Goal: Task Accomplishment & Management: Manage account settings

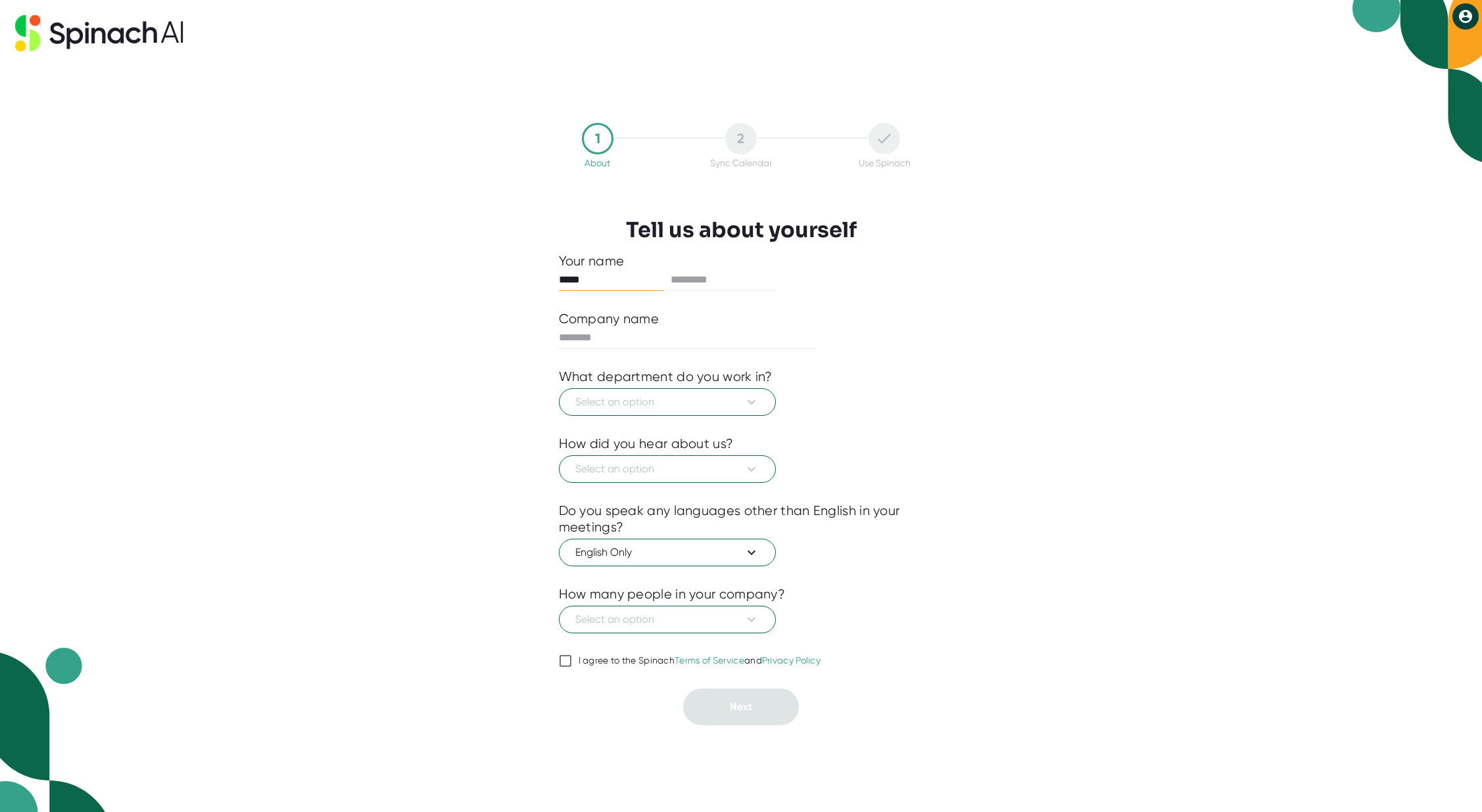
type input "*****"
type input "****"
type input "**********"
click at [670, 411] on button "Select an option" at bounding box center [667, 402] width 217 height 28
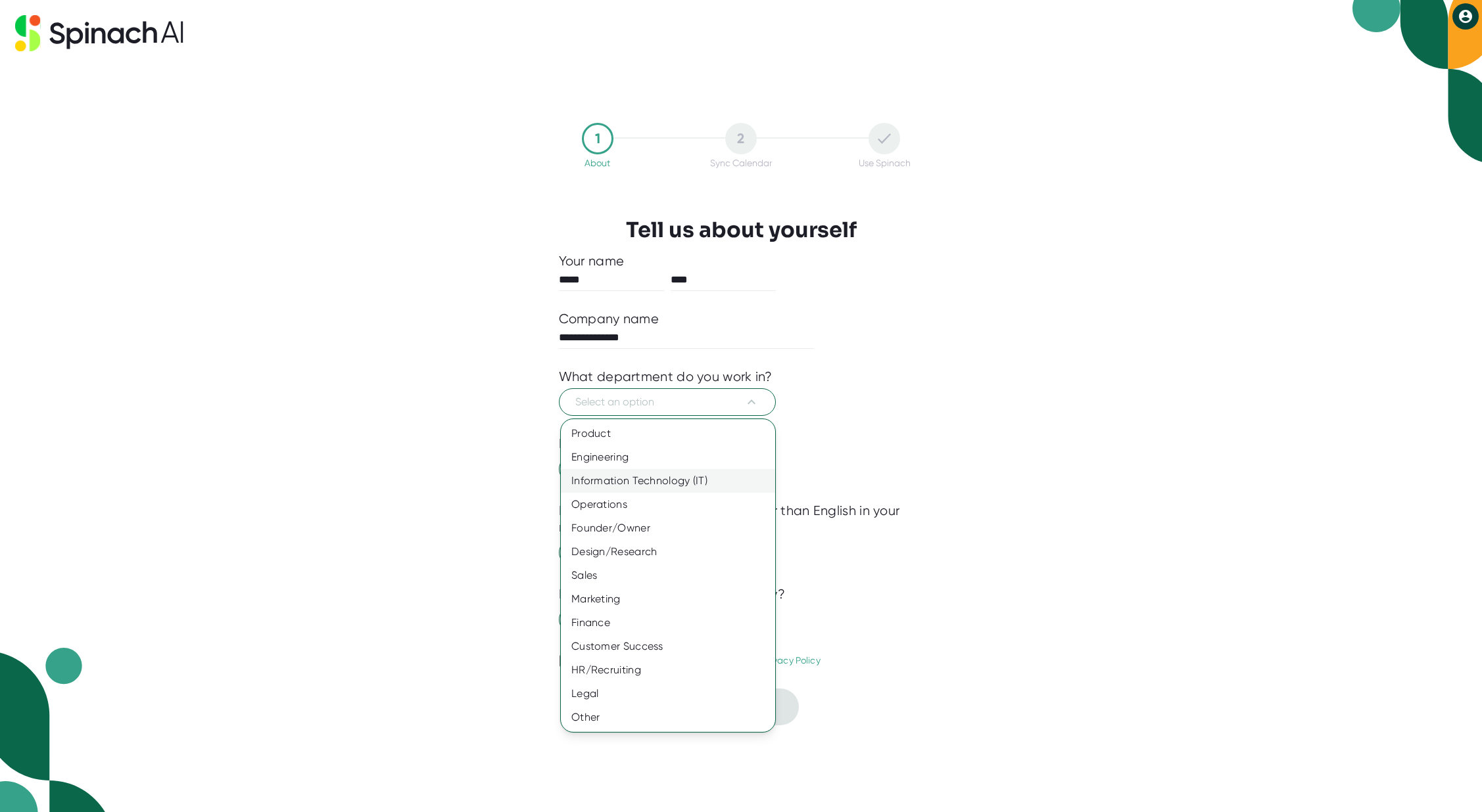
click at [672, 481] on div "Information Technology (IT)" at bounding box center [668, 481] width 215 height 24
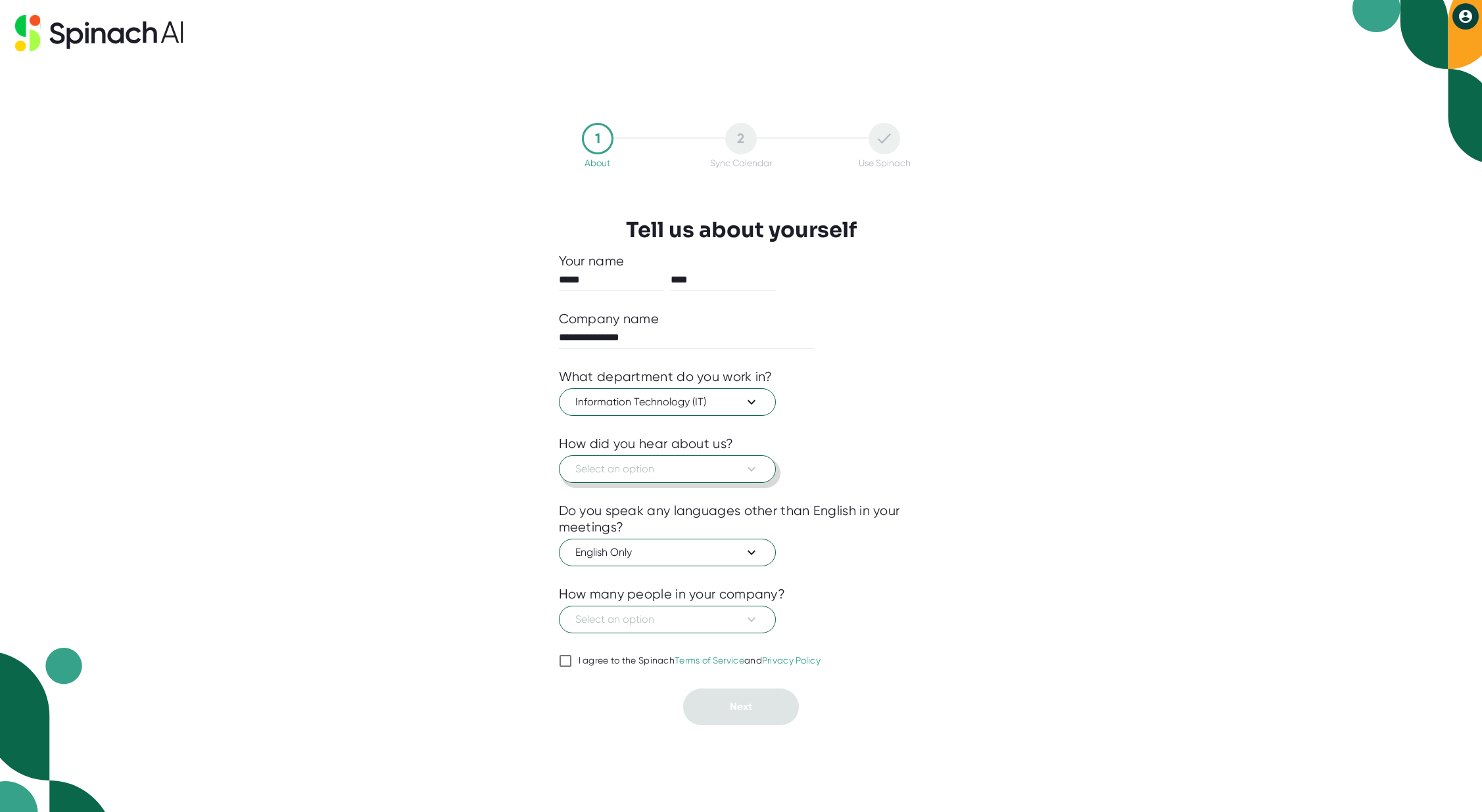
click at [736, 468] on span "Select an option" at bounding box center [667, 468] width 184 height 16
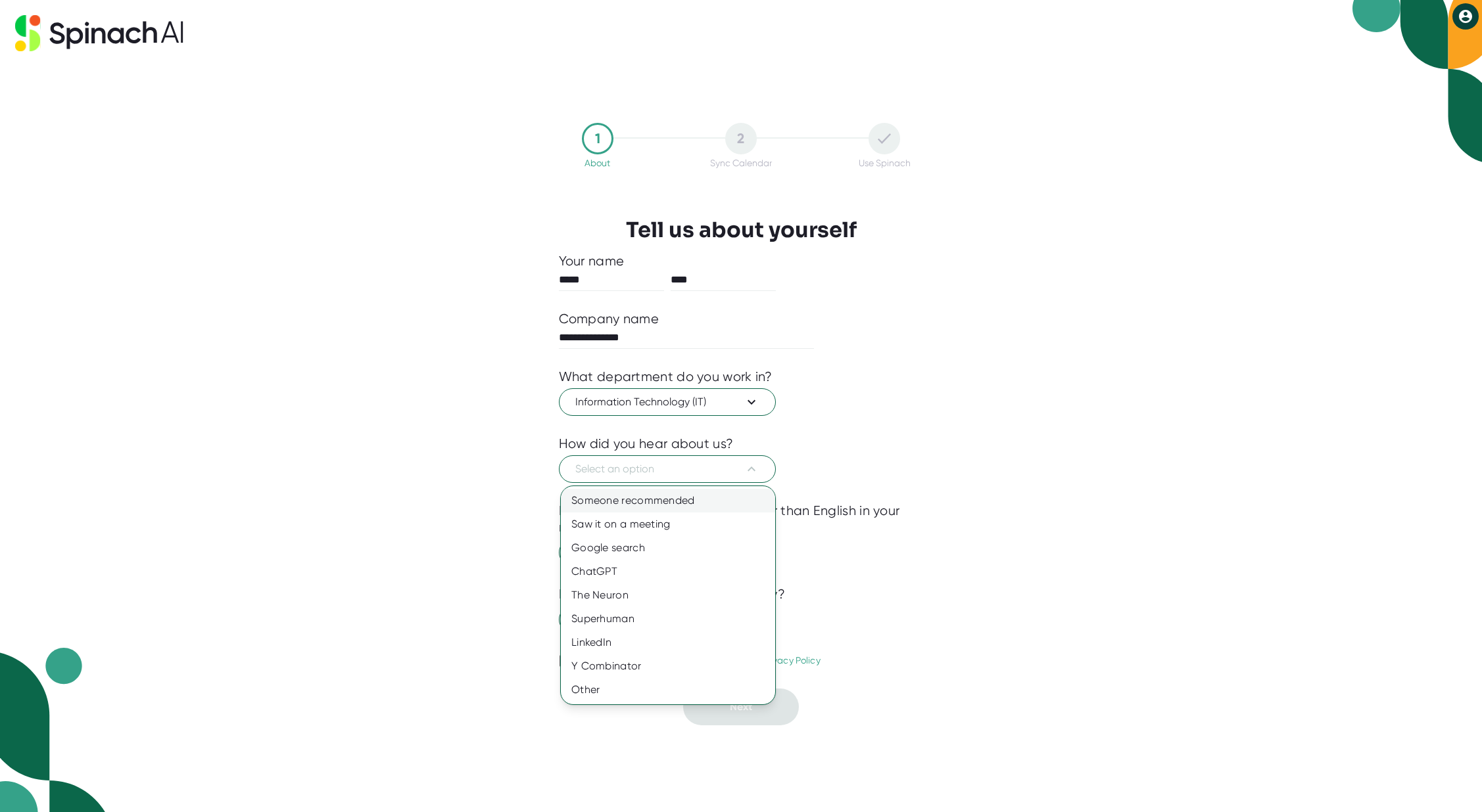
click at [695, 504] on div "Someone recommended" at bounding box center [668, 500] width 215 height 24
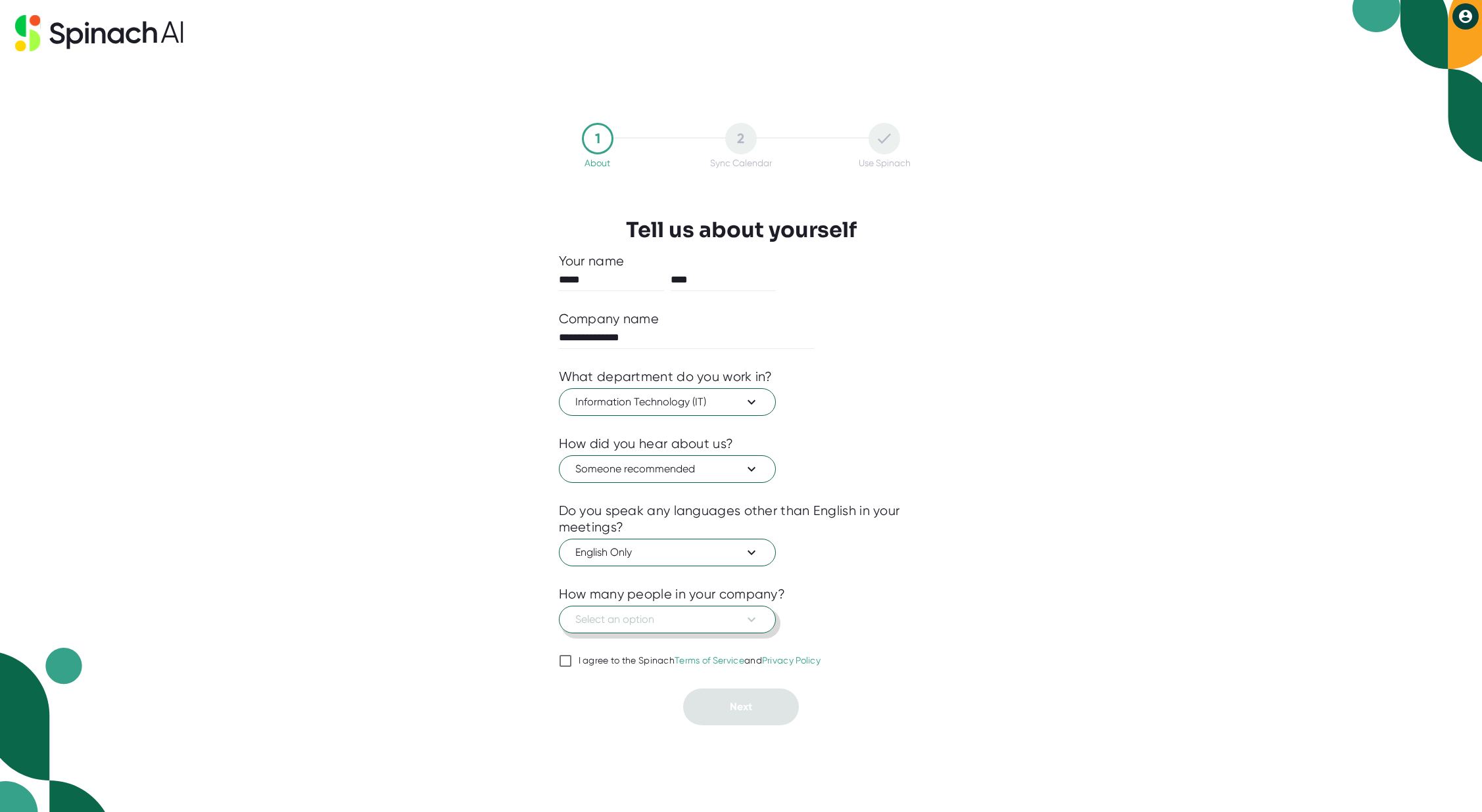
click at [750, 621] on icon at bounding box center [751, 619] width 8 height 5
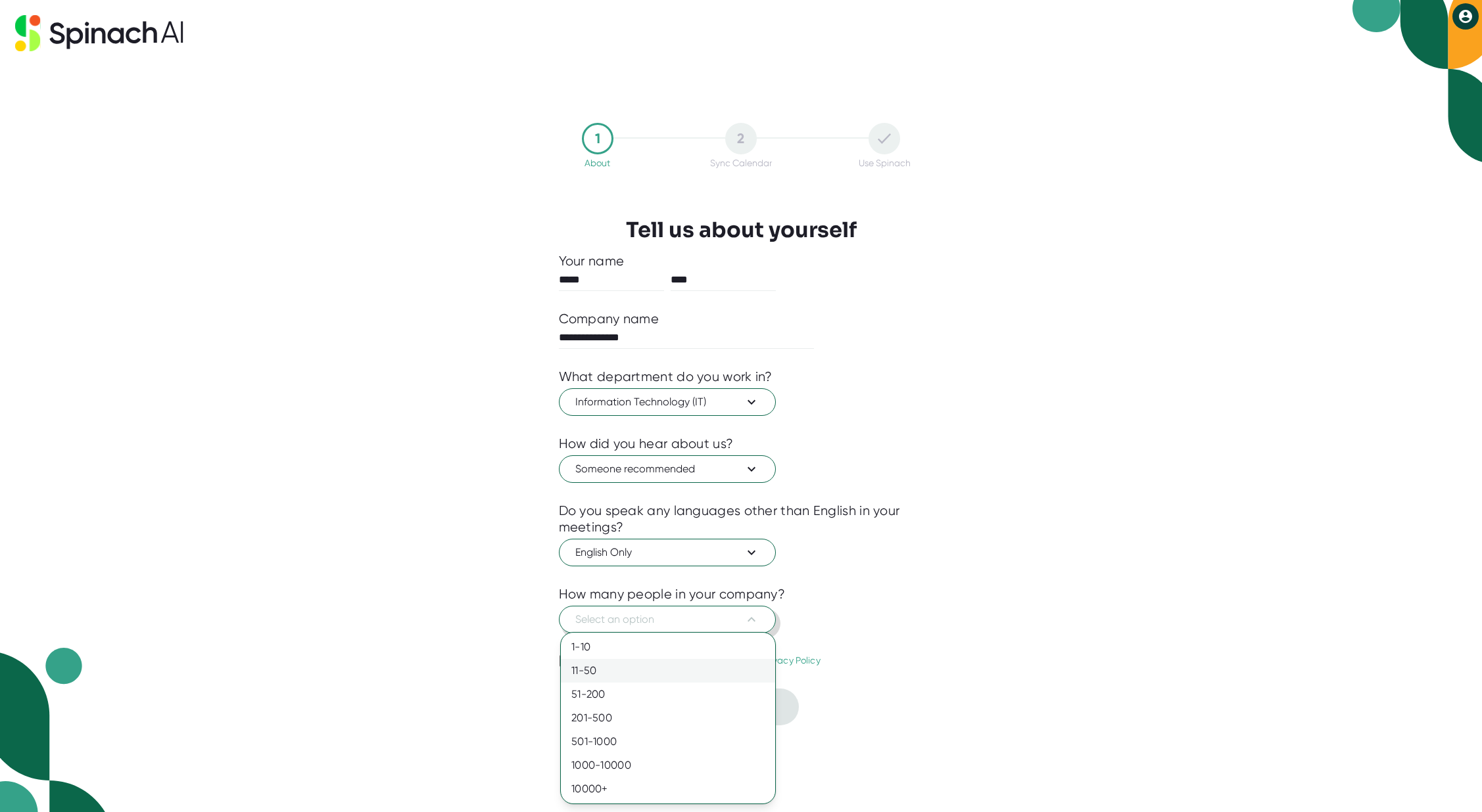
click at [632, 667] on div "11-50" at bounding box center [668, 671] width 215 height 24
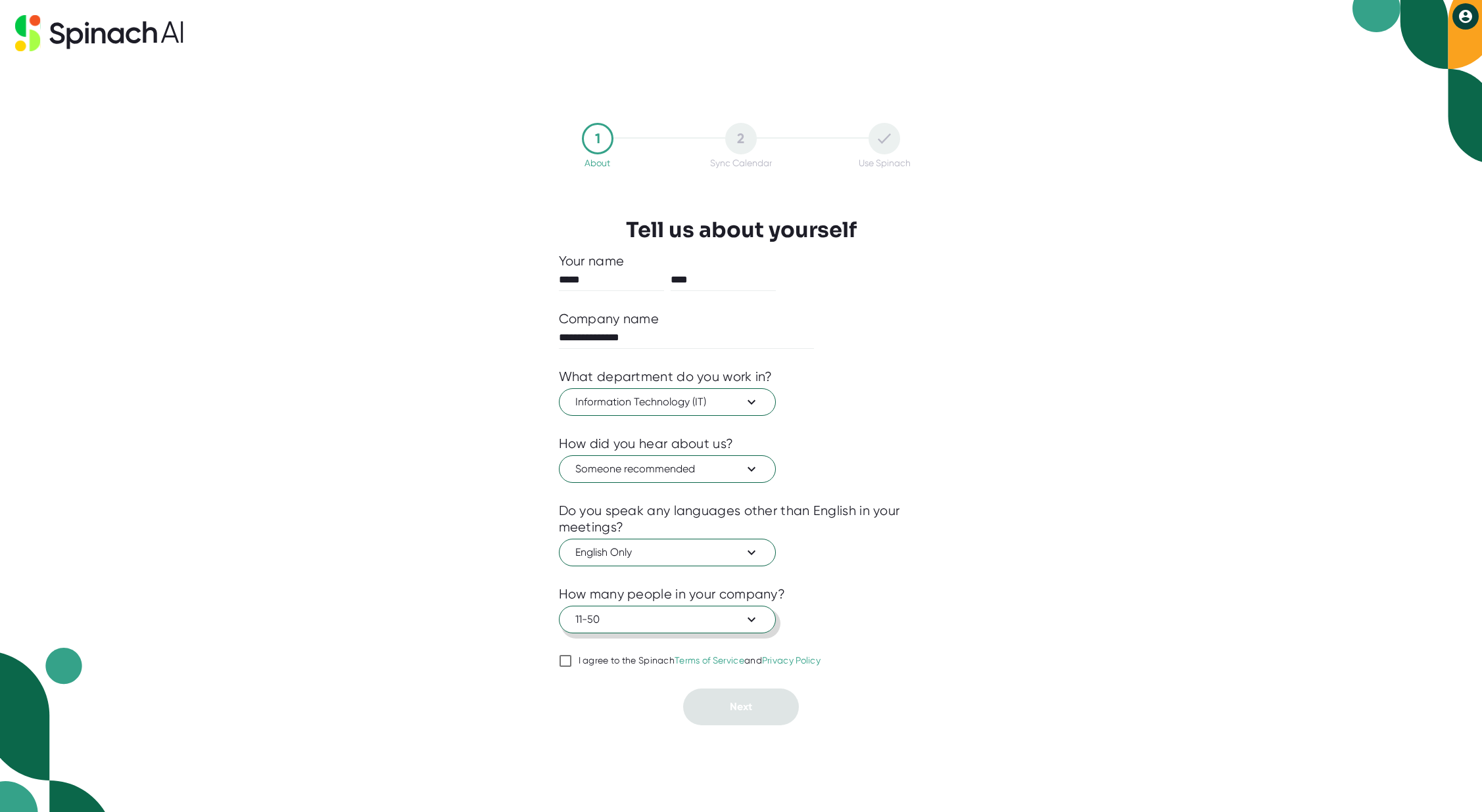
click at [565, 667] on input "I agree to the Spinach Terms of Service and Privacy Policy" at bounding box center [565, 661] width 13 height 16
checkbox input "true"
click at [747, 705] on span "Next" at bounding box center [740, 707] width 22 height 12
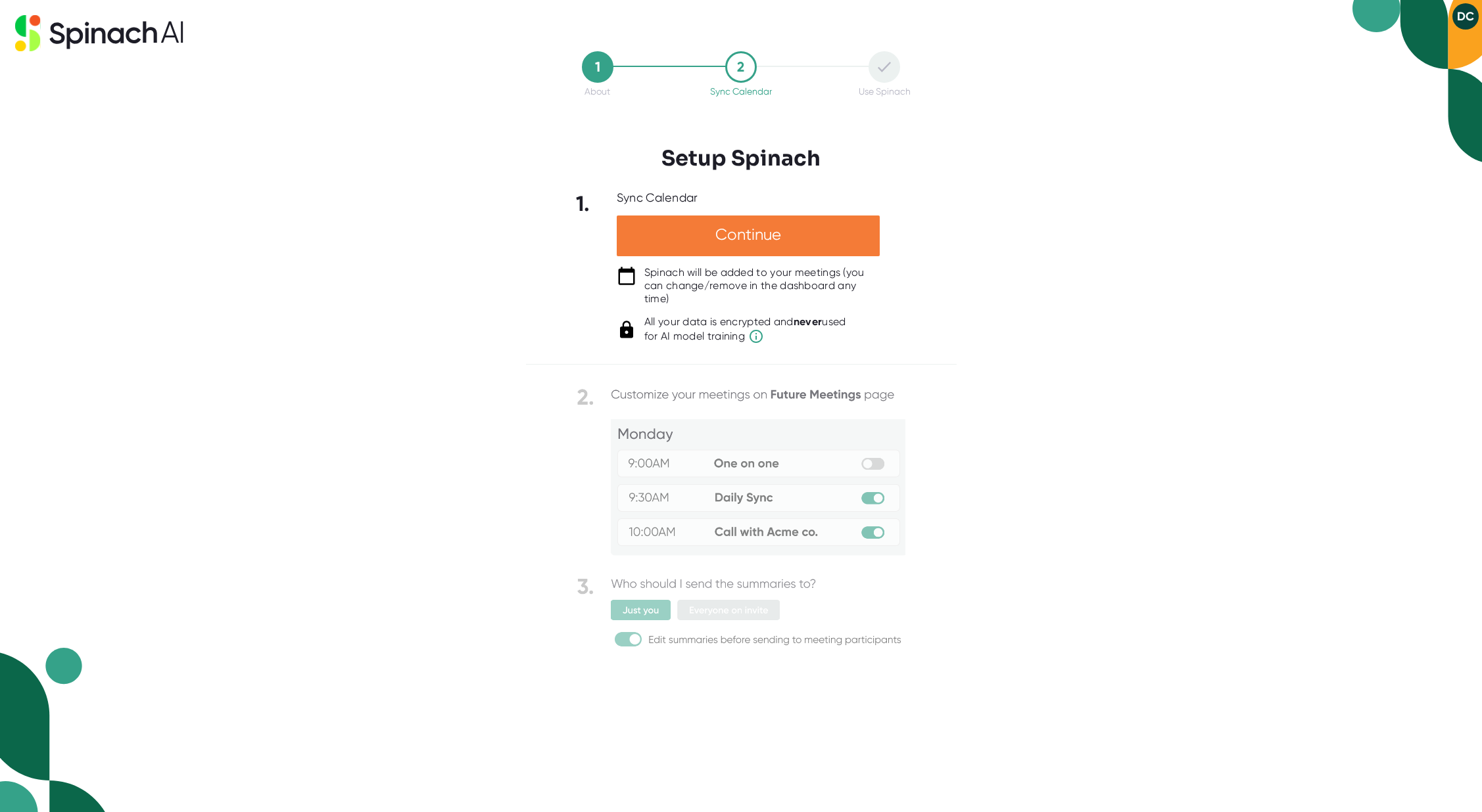
click at [740, 244] on div "Continue" at bounding box center [748, 236] width 263 height 41
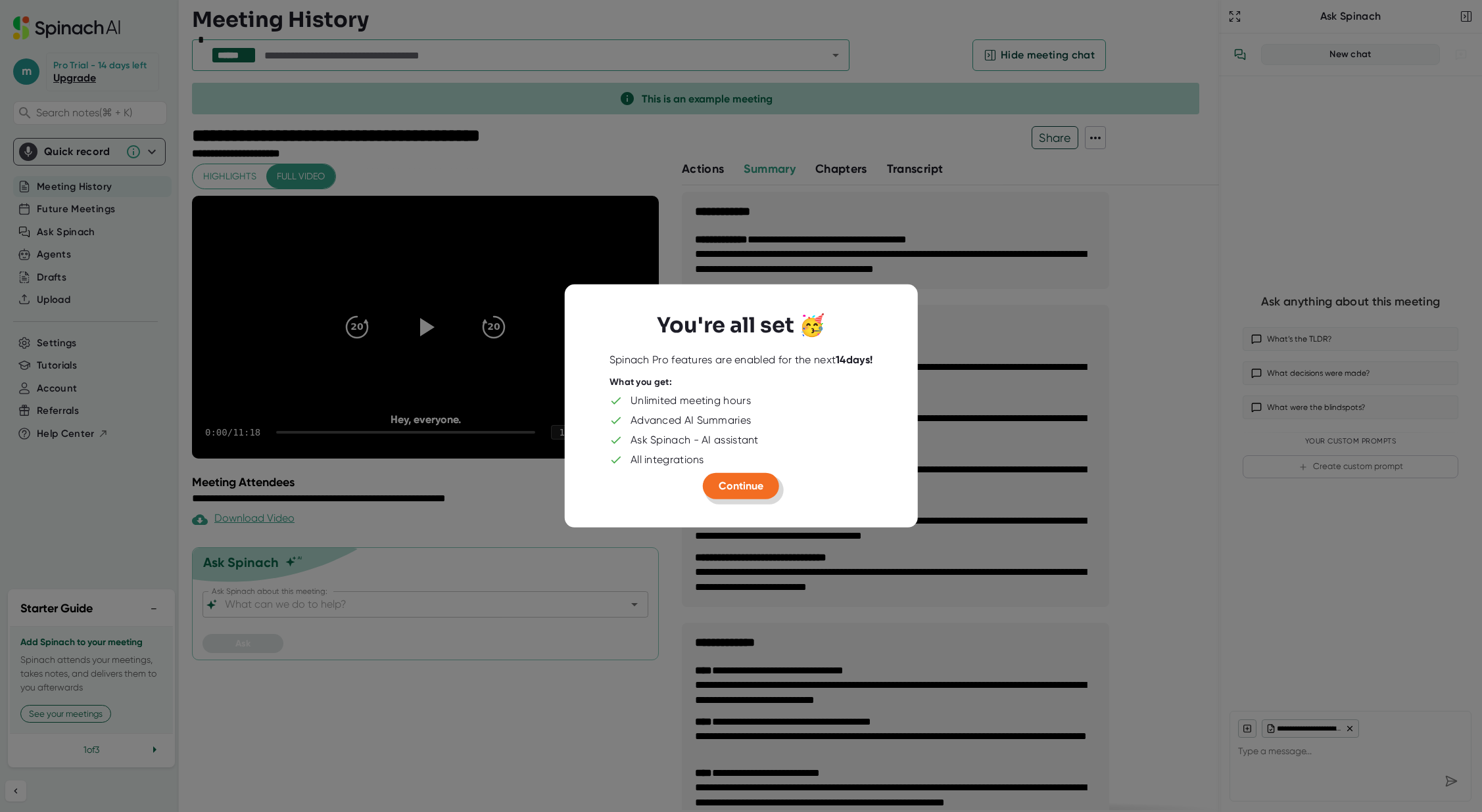
click at [740, 487] on span "Continue" at bounding box center [741, 486] width 45 height 12
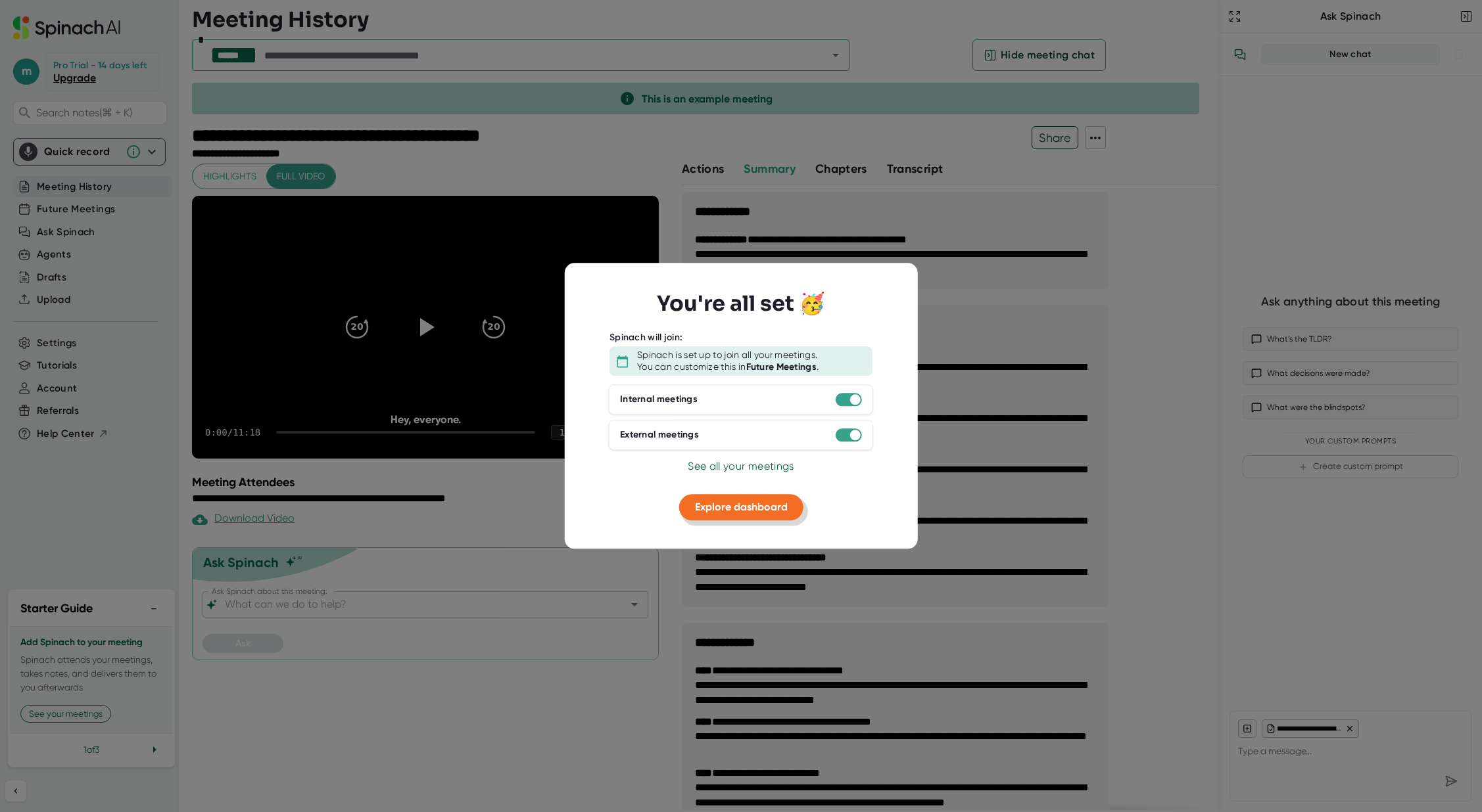
click at [761, 508] on span "Explore dashboard" at bounding box center [741, 507] width 92 height 12
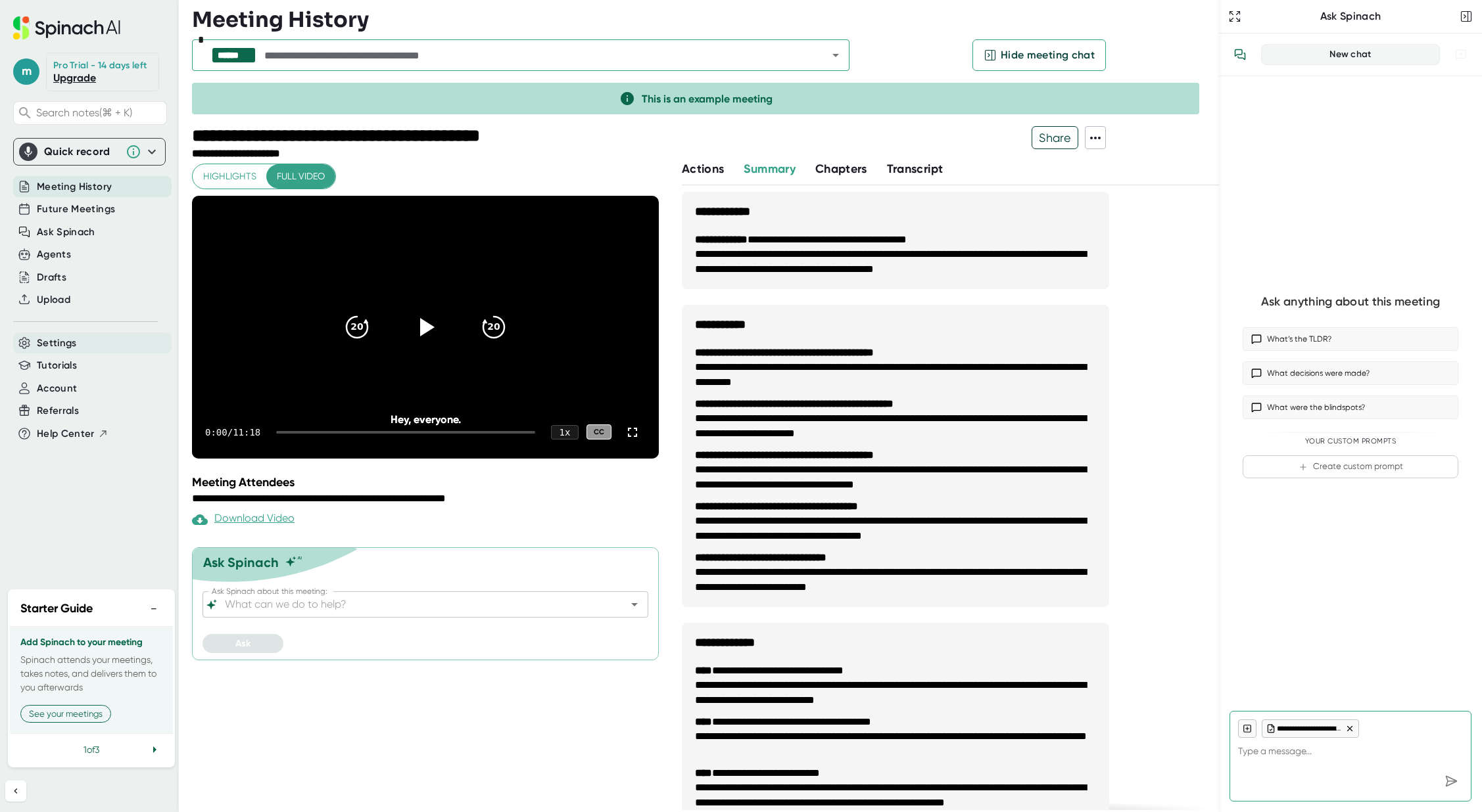
type textarea "x"
click at [83, 341] on div "Settings" at bounding box center [92, 344] width 158 height 22
